Goal: Navigation & Orientation: Find specific page/section

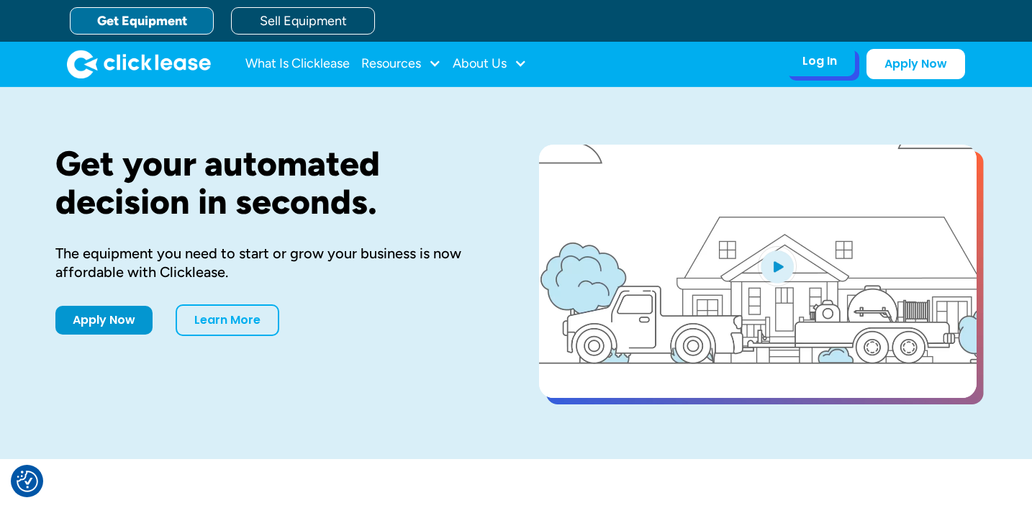
click at [826, 60] on div "Log In" at bounding box center [819, 61] width 35 height 14
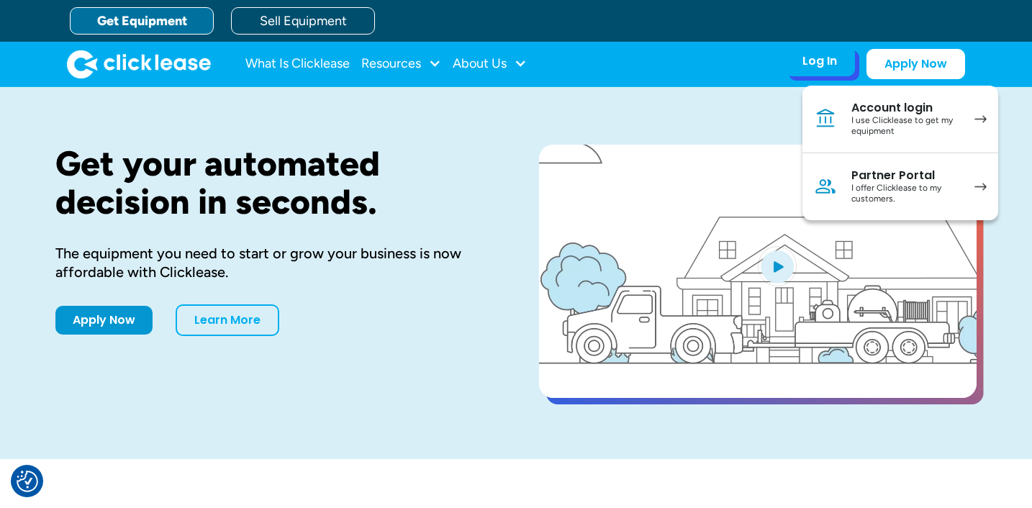
click at [801, 59] on div "Log In Account login I use Clicklease to get my equipment Partner Portal I offe…" at bounding box center [819, 61] width 71 height 30
click at [803, 62] on div "Log In" at bounding box center [819, 61] width 35 height 14
click at [804, 63] on div "Log In" at bounding box center [819, 61] width 35 height 14
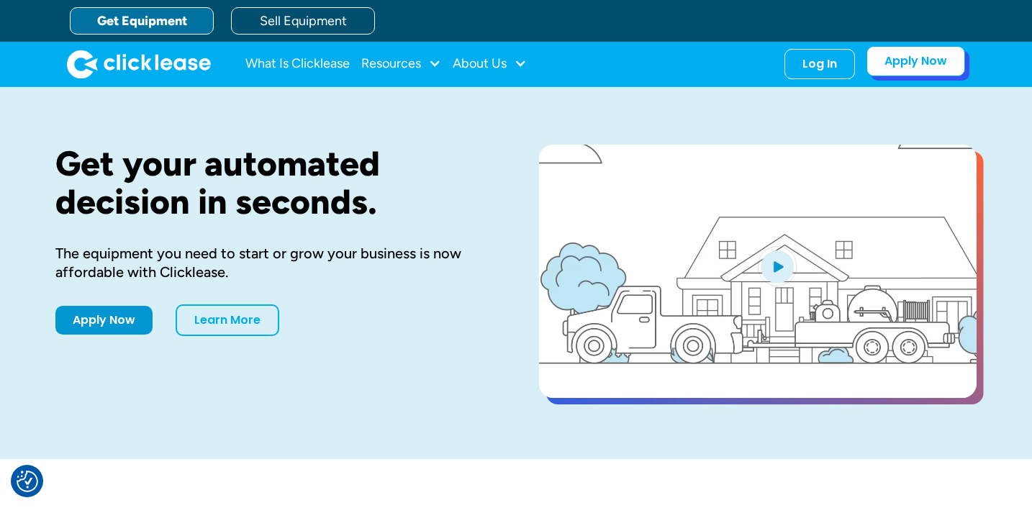
click at [904, 62] on link "Apply Now" at bounding box center [915, 61] width 99 height 30
click at [820, 65] on div "Log In" at bounding box center [819, 61] width 35 height 14
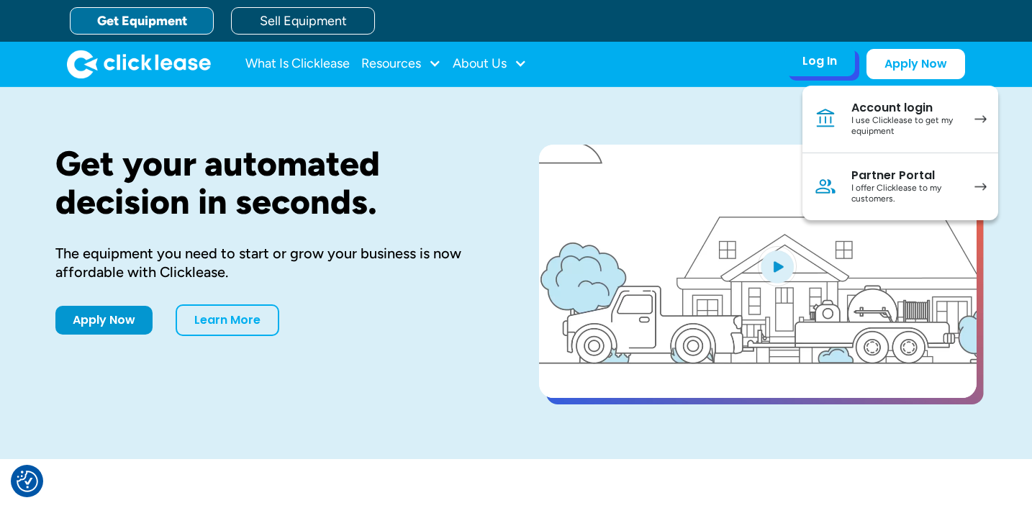
click at [820, 65] on div "Log In" at bounding box center [819, 61] width 35 height 14
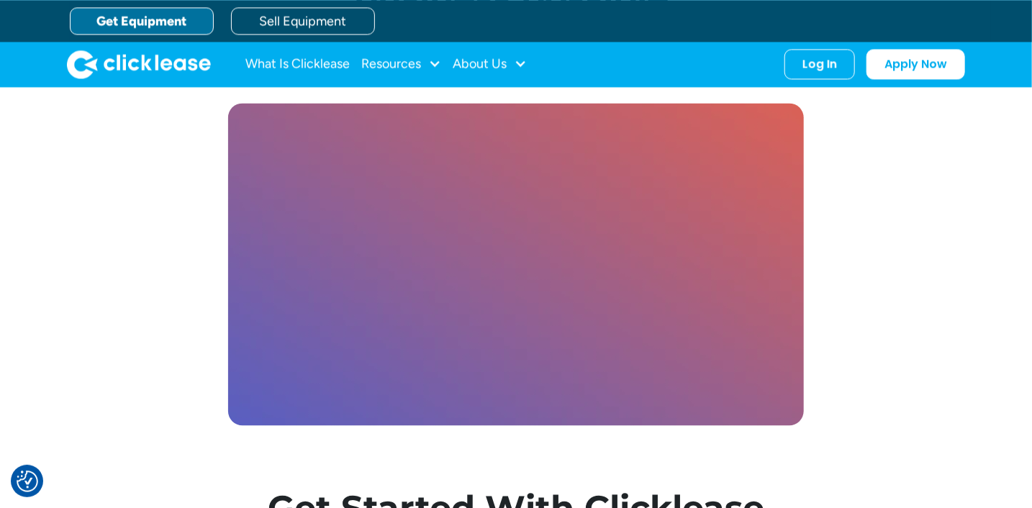
scroll to position [3858, 0]
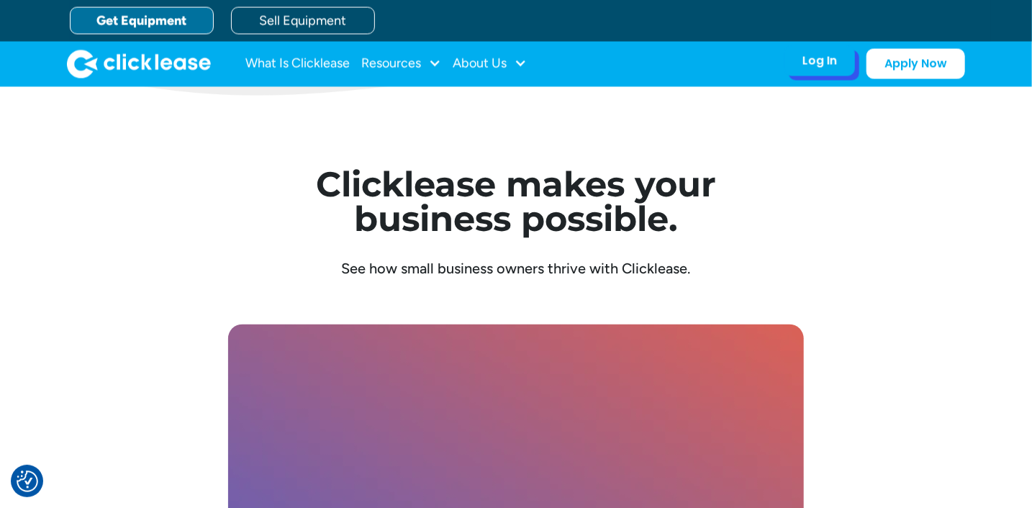
click at [803, 63] on div "Log In Account login I use Clicklease to get my equipment Partner Portal I offe…" at bounding box center [819, 61] width 71 height 30
click at [815, 60] on div "Log In" at bounding box center [819, 61] width 35 height 14
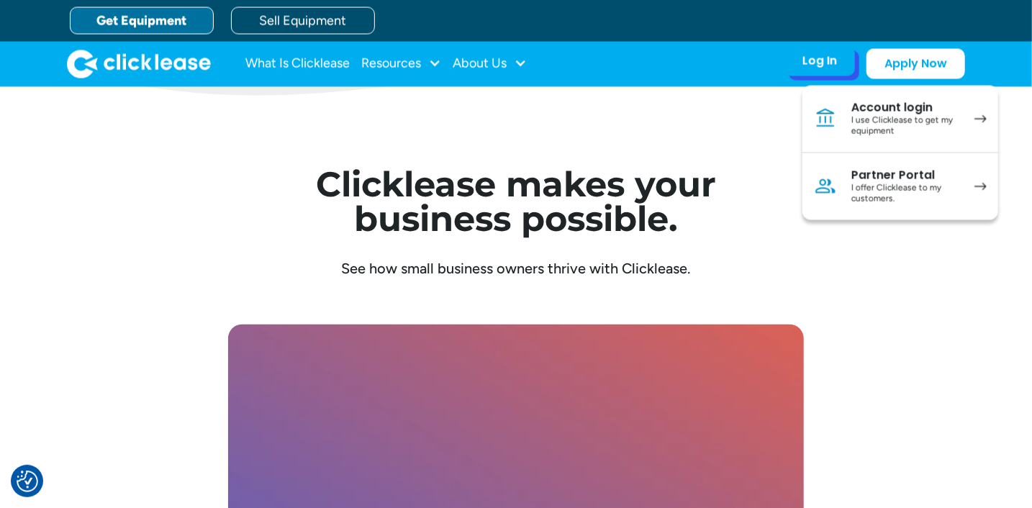
click at [892, 101] on div "Account login" at bounding box center [905, 108] width 109 height 14
